Goal: Task Accomplishment & Management: Manage account settings

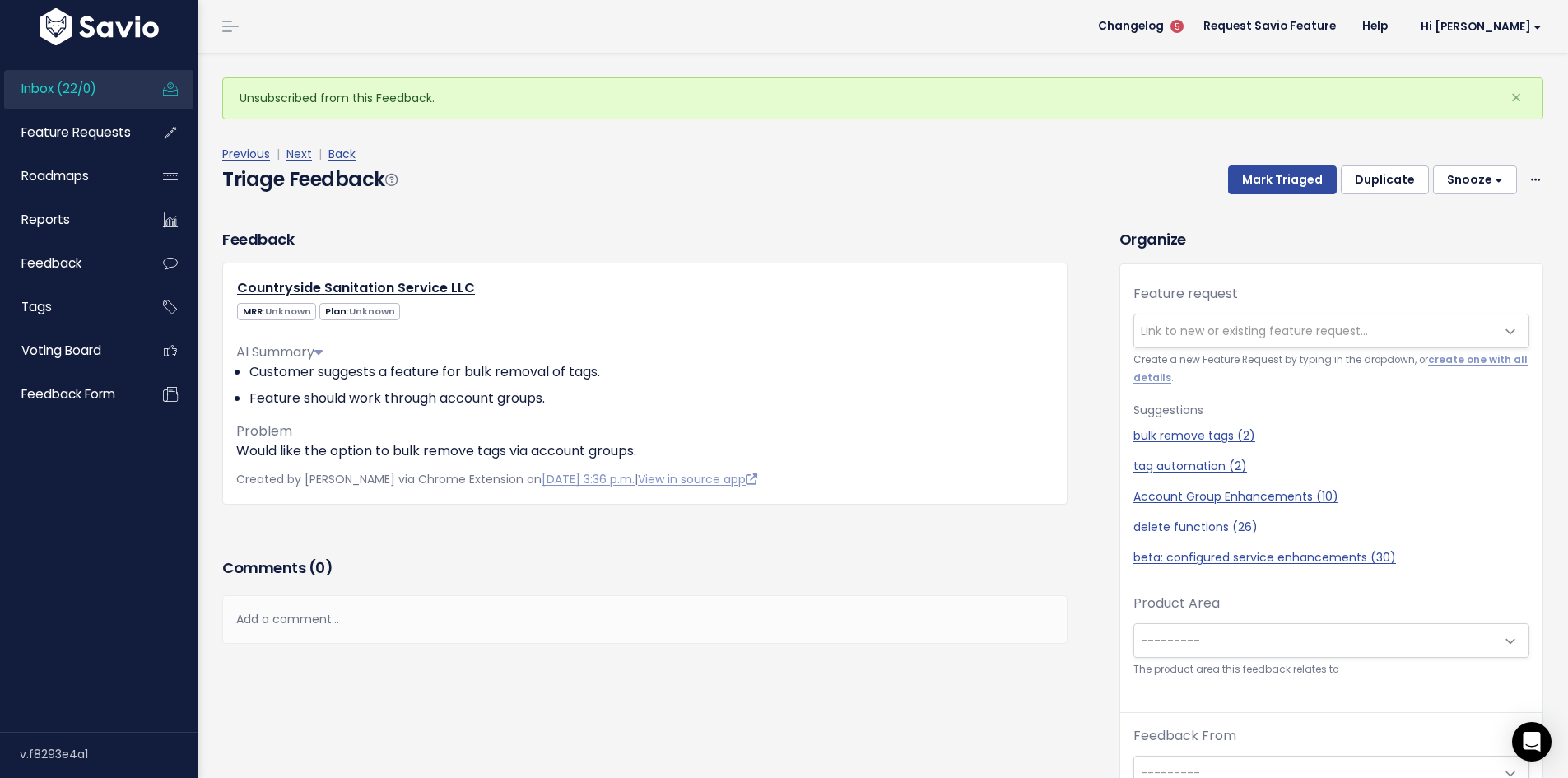
click at [43, 79] on link "Inbox (22/0)" at bounding box center [70, 89] width 132 height 38
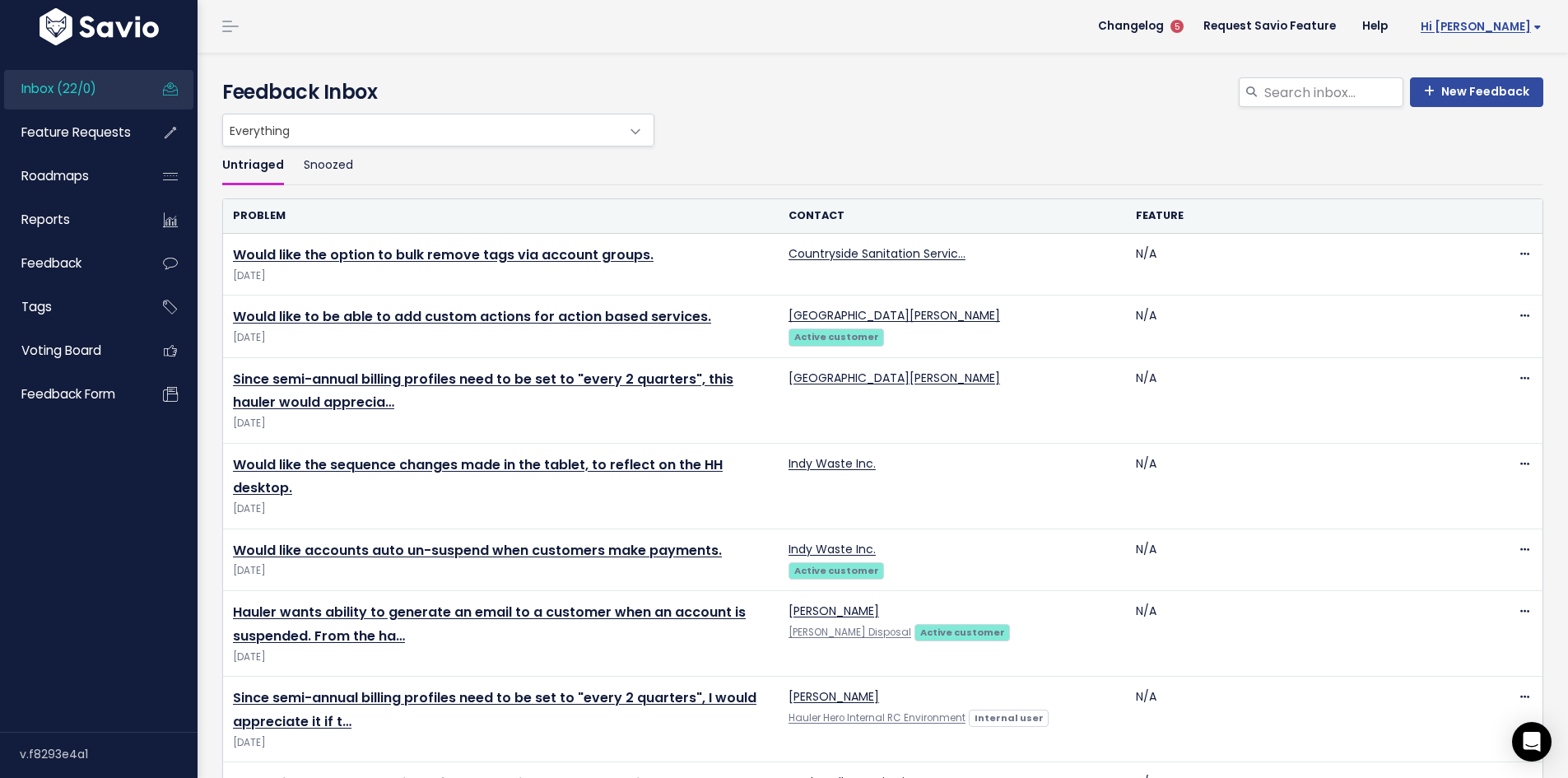
click at [1491, 26] on span "Hi [PERSON_NAME]" at bounding box center [1481, 27] width 121 height 12
click at [1489, 106] on link "My Settings" at bounding box center [1487, 106] width 121 height 32
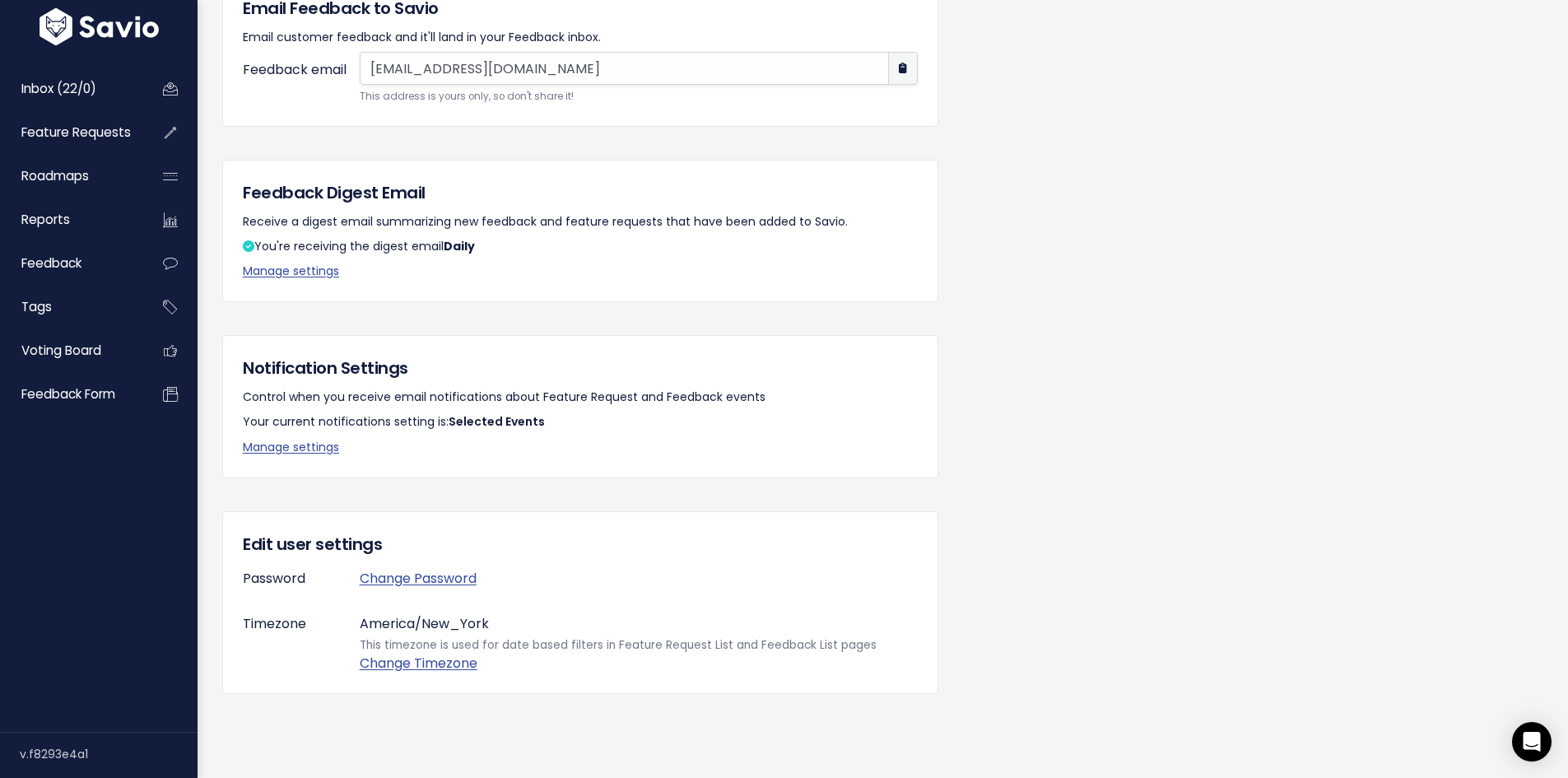
scroll to position [184, 0]
click at [288, 438] on link "Manage settings" at bounding box center [291, 446] width 96 height 16
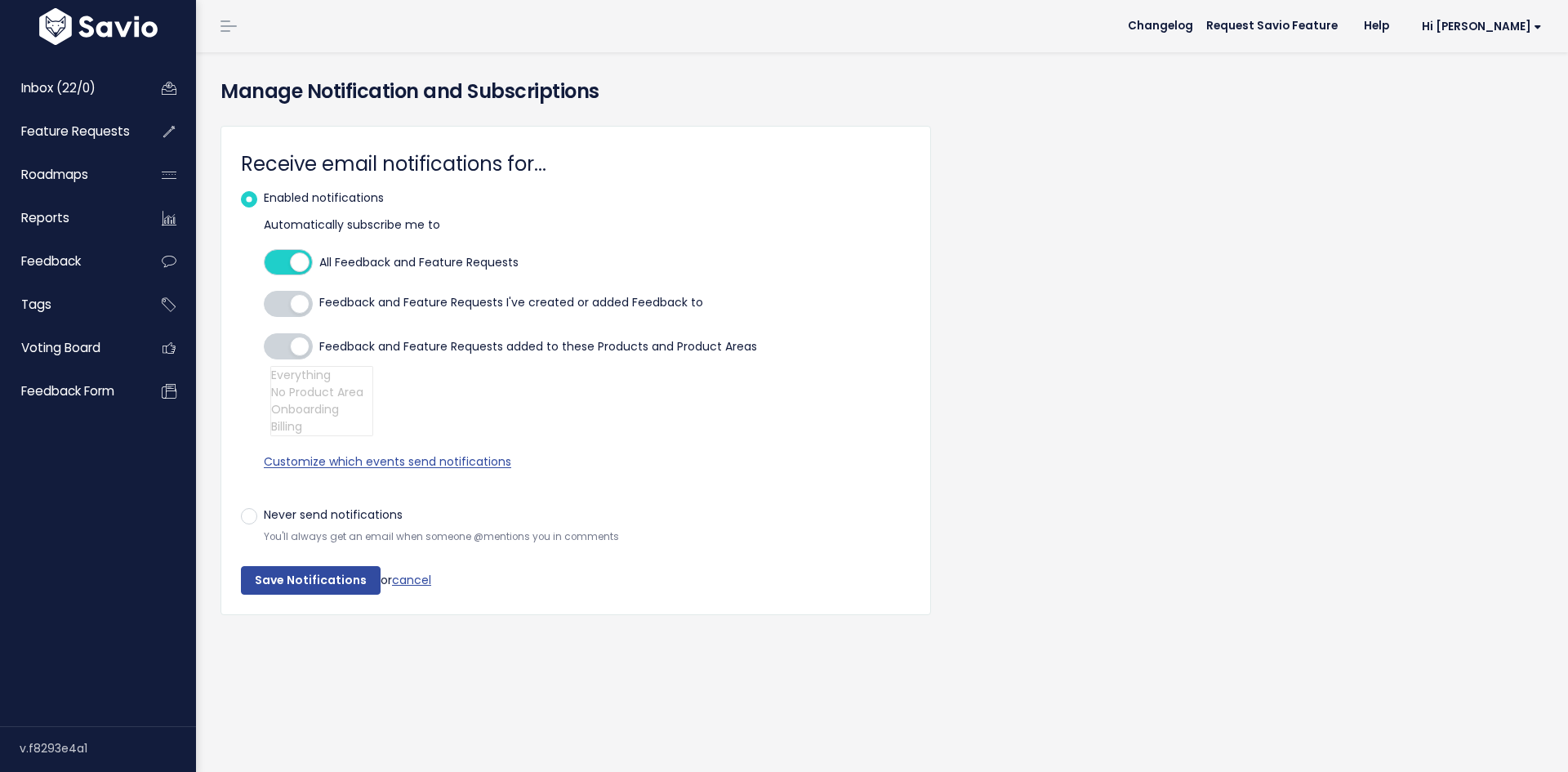
select select
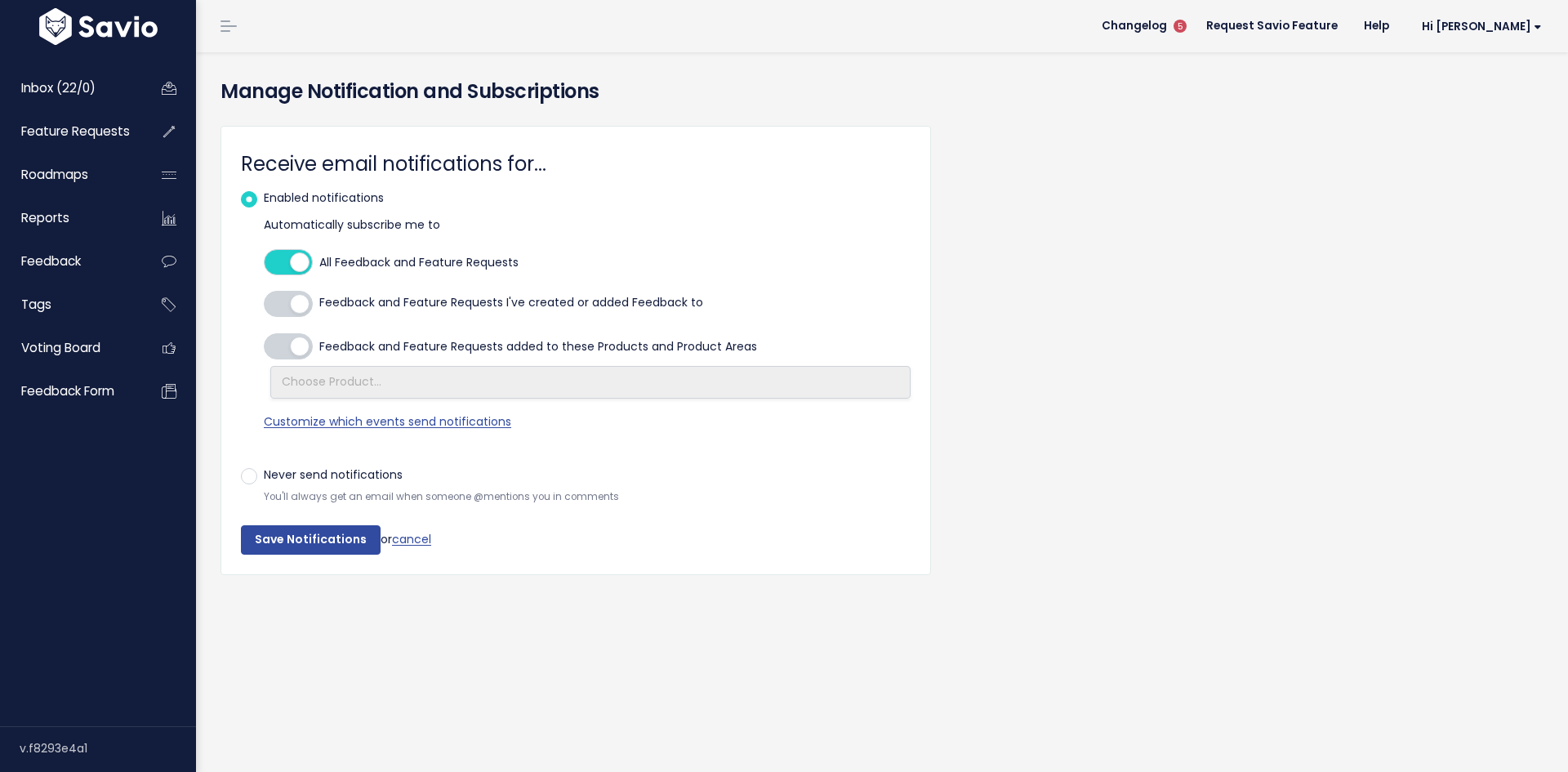
click at [272, 272] on div at bounding box center [289, 262] width 49 height 26
click at [264, 262] on input "All Feedback and Feature Requests" at bounding box center [264, 262] width 0 height 0
click at [280, 299] on div at bounding box center [289, 304] width 49 height 26
click at [264, 304] on input "Feedback and Feature Requests I've created or added Feedback to" at bounding box center [264, 304] width 0 height 0
click at [264, 479] on label "Never send notifications" at bounding box center [333, 475] width 139 height 20
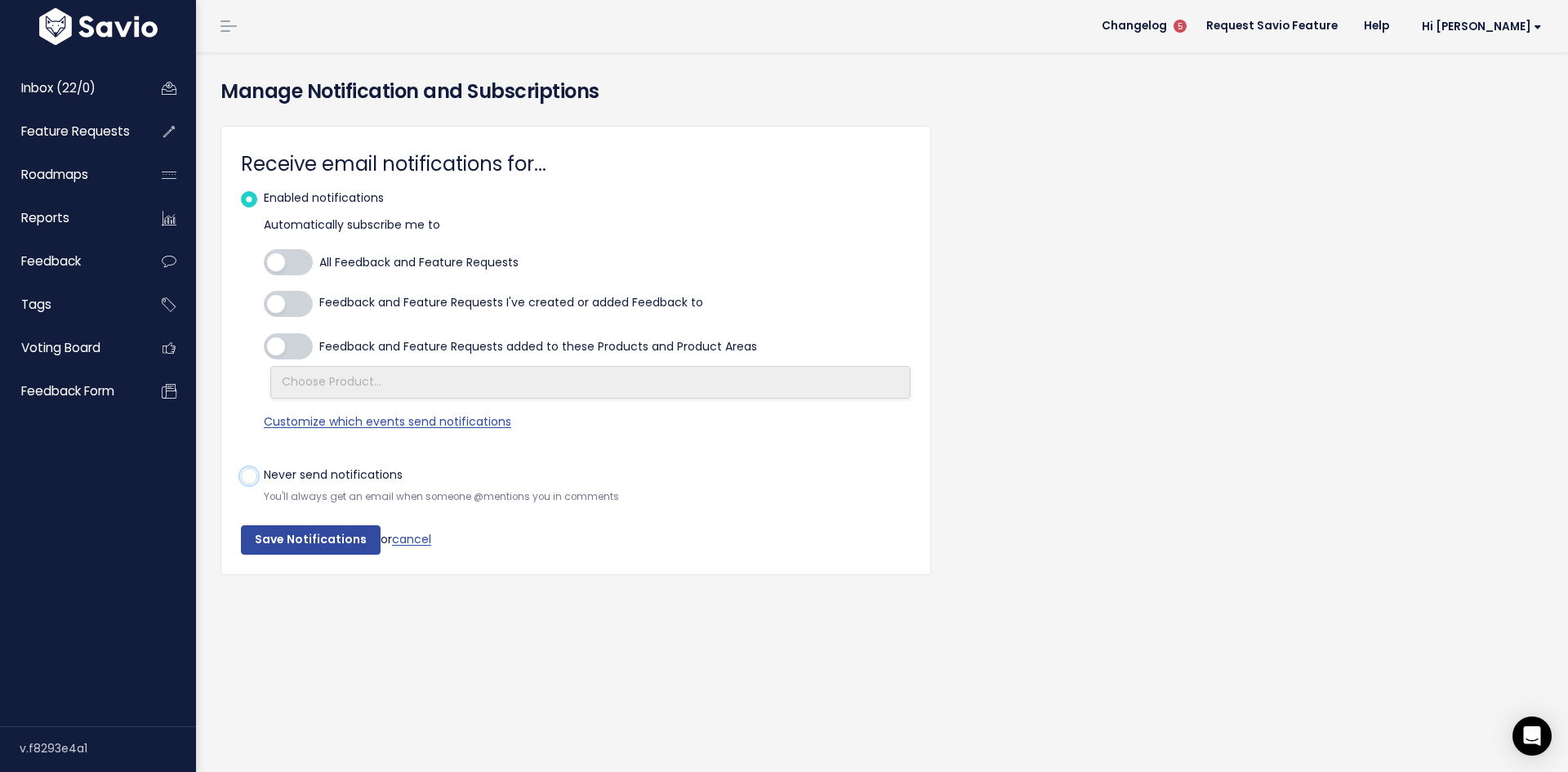
click at [264, 475] on input "Never send notifications" at bounding box center [269, 470] width 10 height 10
radio input "true"
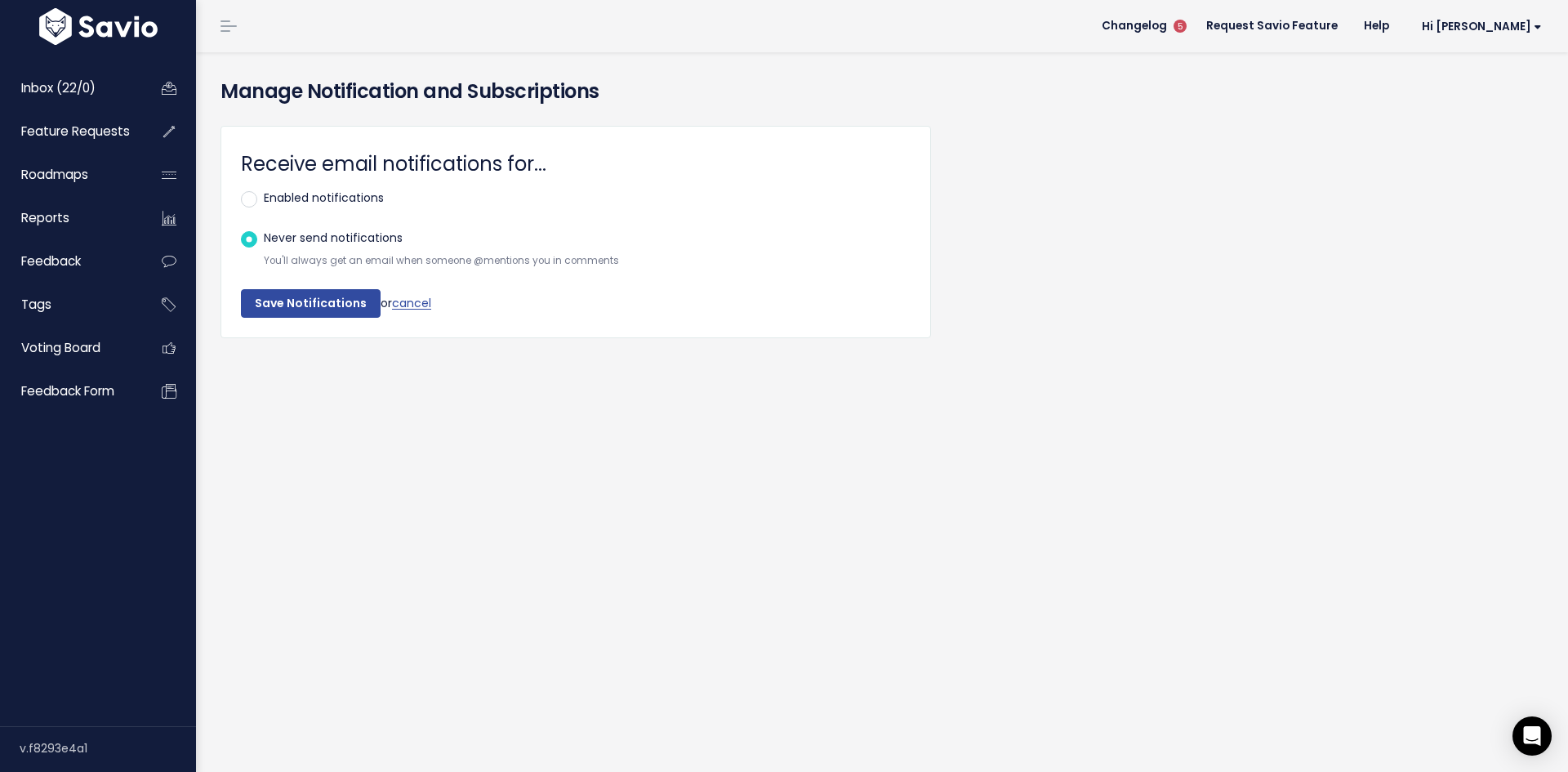
click at [318, 319] on div "Receive email notifications for... Enabled notifications Automatically subscrib…" at bounding box center [575, 232] width 711 height 212
click at [315, 314] on input "Save Notifications" at bounding box center [311, 304] width 140 height 30
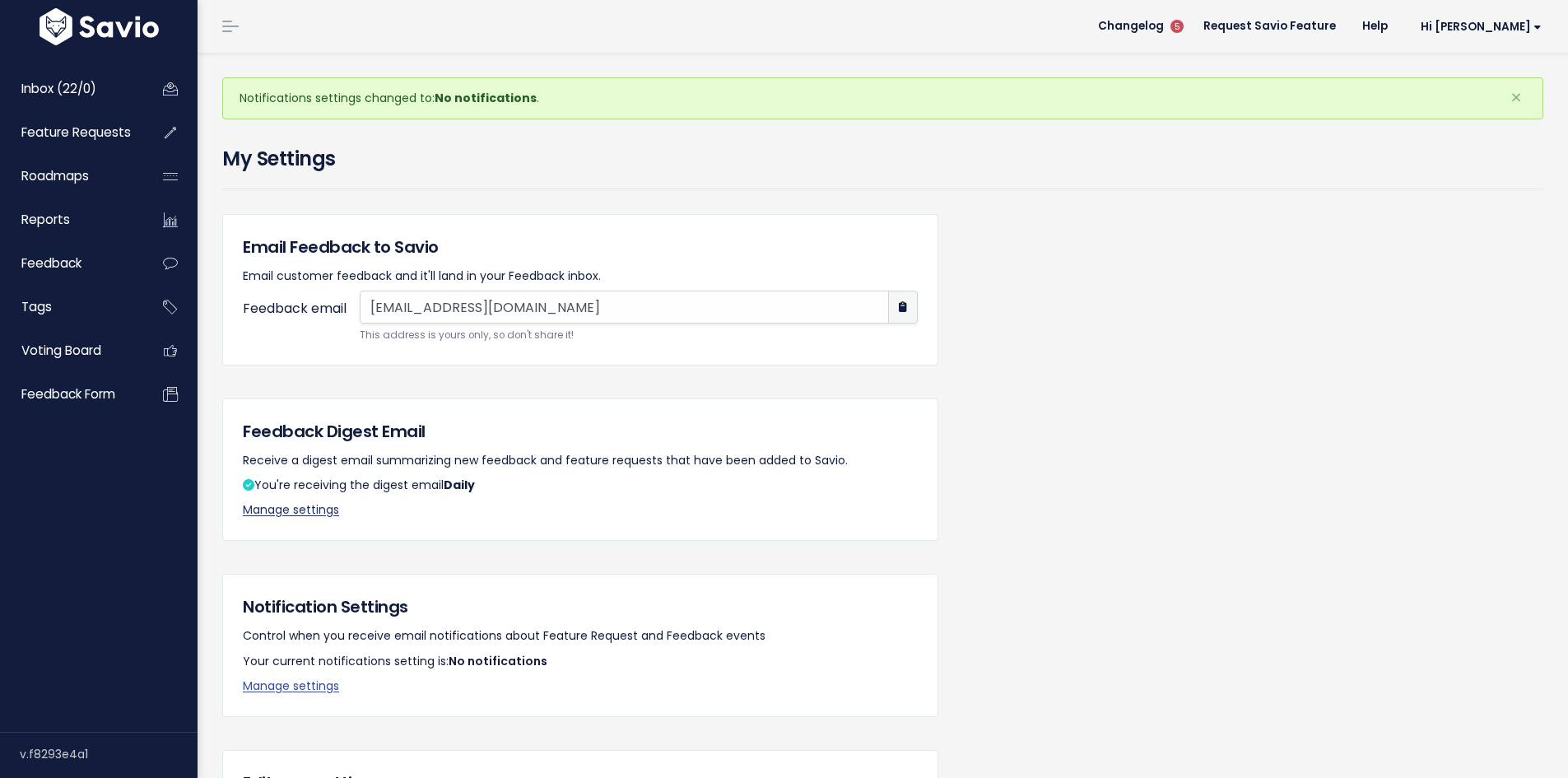
click at [326, 510] on link "Manage settings" at bounding box center [291, 509] width 96 height 16
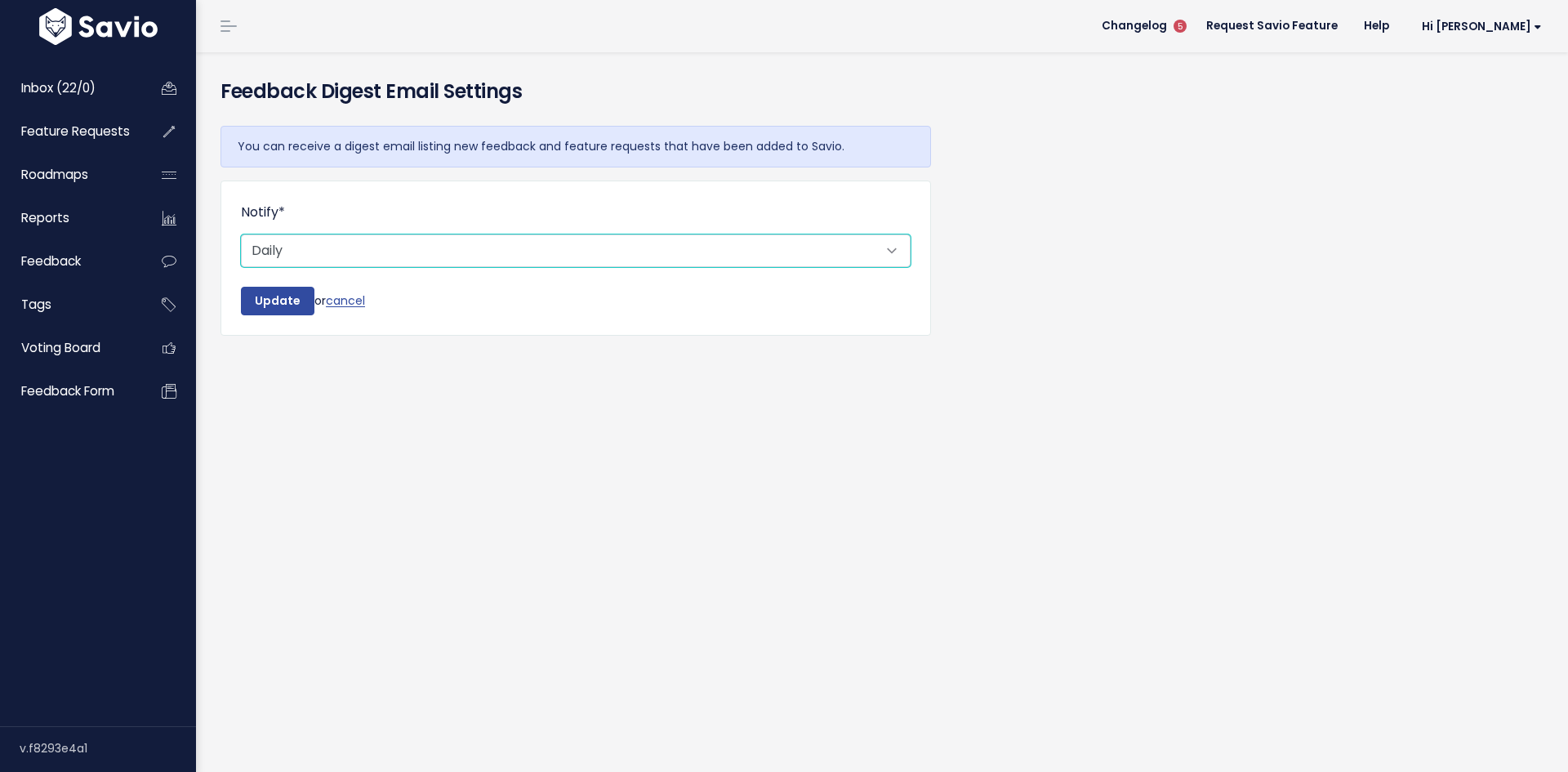
click at [896, 254] on select "Don't notify Daily" at bounding box center [575, 250] width 670 height 32
click at [349, 295] on link "cancel" at bounding box center [346, 300] width 39 height 16
